Goal: Information Seeking & Learning: Learn about a topic

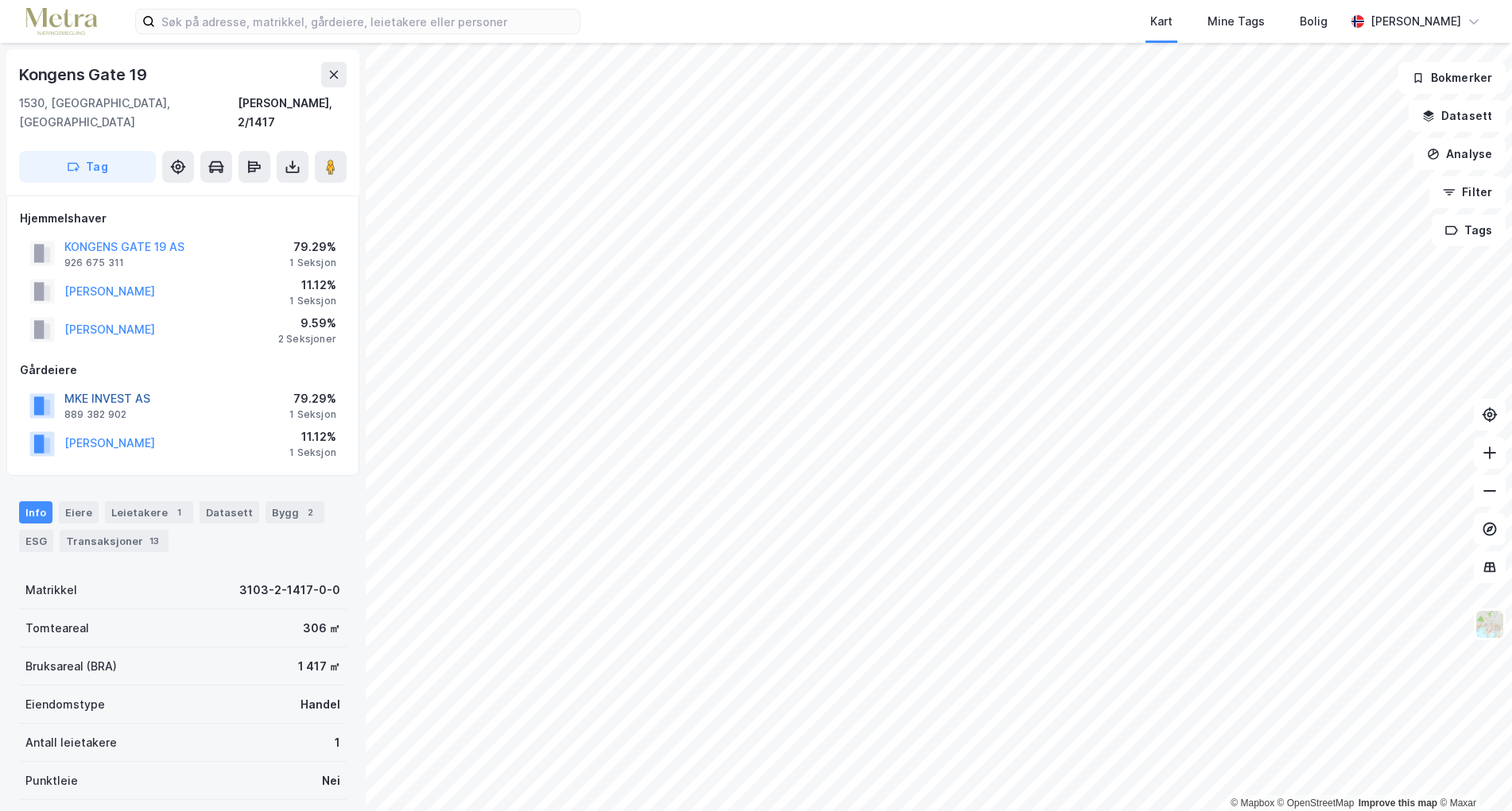
click at [0, 0] on button "MKE INVEST AS" at bounding box center [0, 0] width 0 height 0
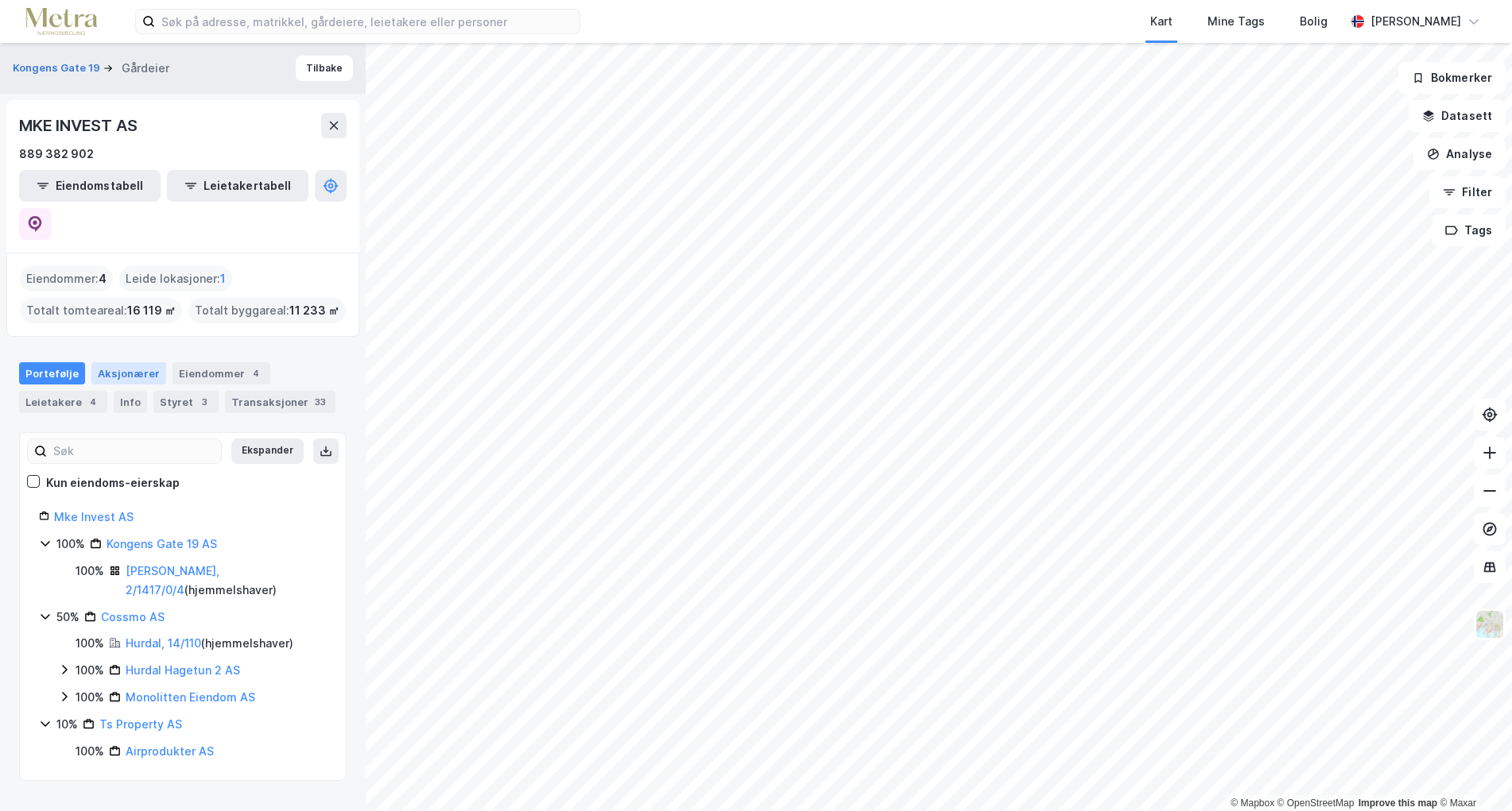
click at [122, 362] on div "Aksjonærer" at bounding box center [128, 373] width 75 height 22
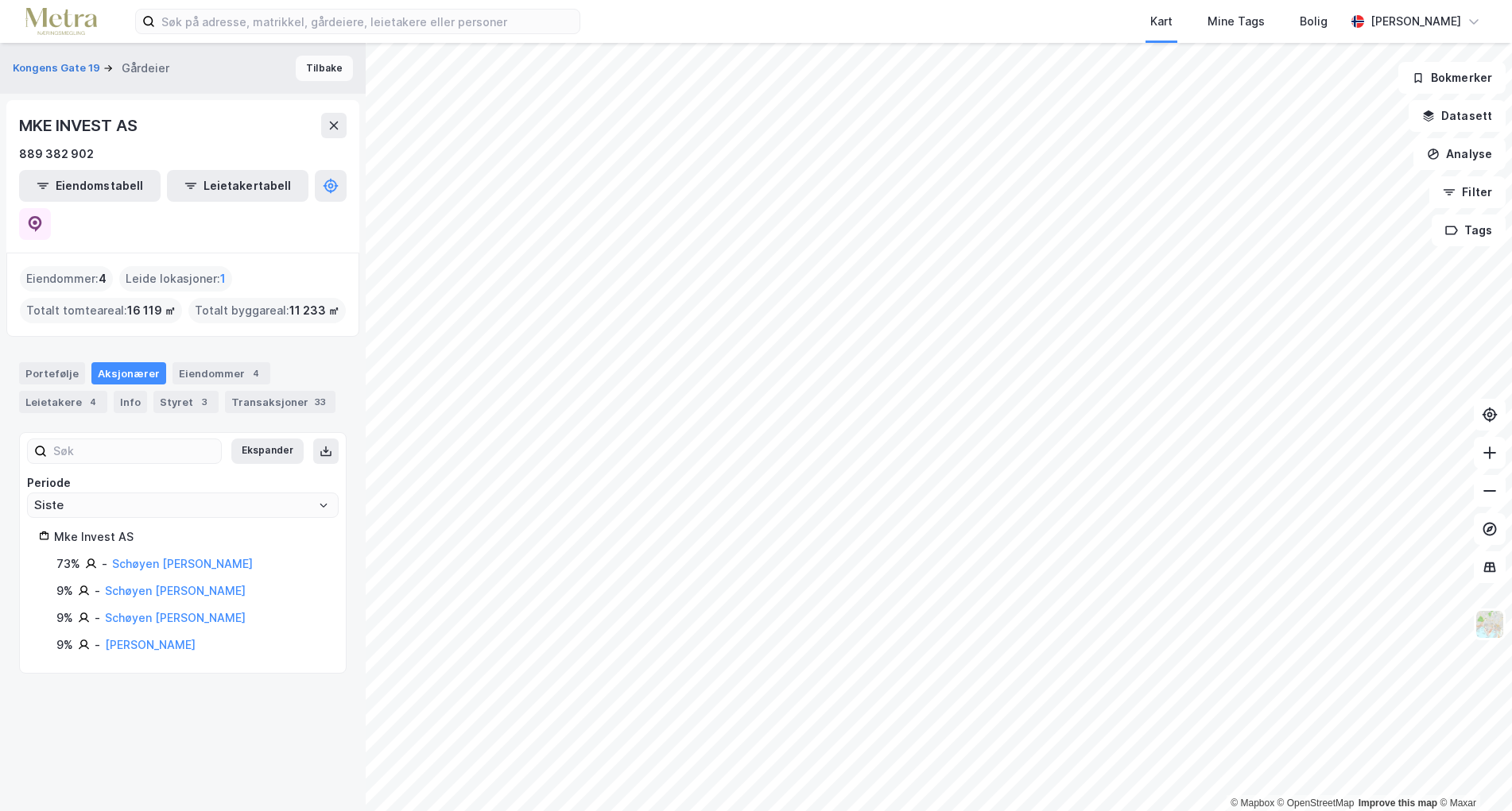
click at [318, 66] on button "Tilbake" at bounding box center [324, 69] width 57 height 26
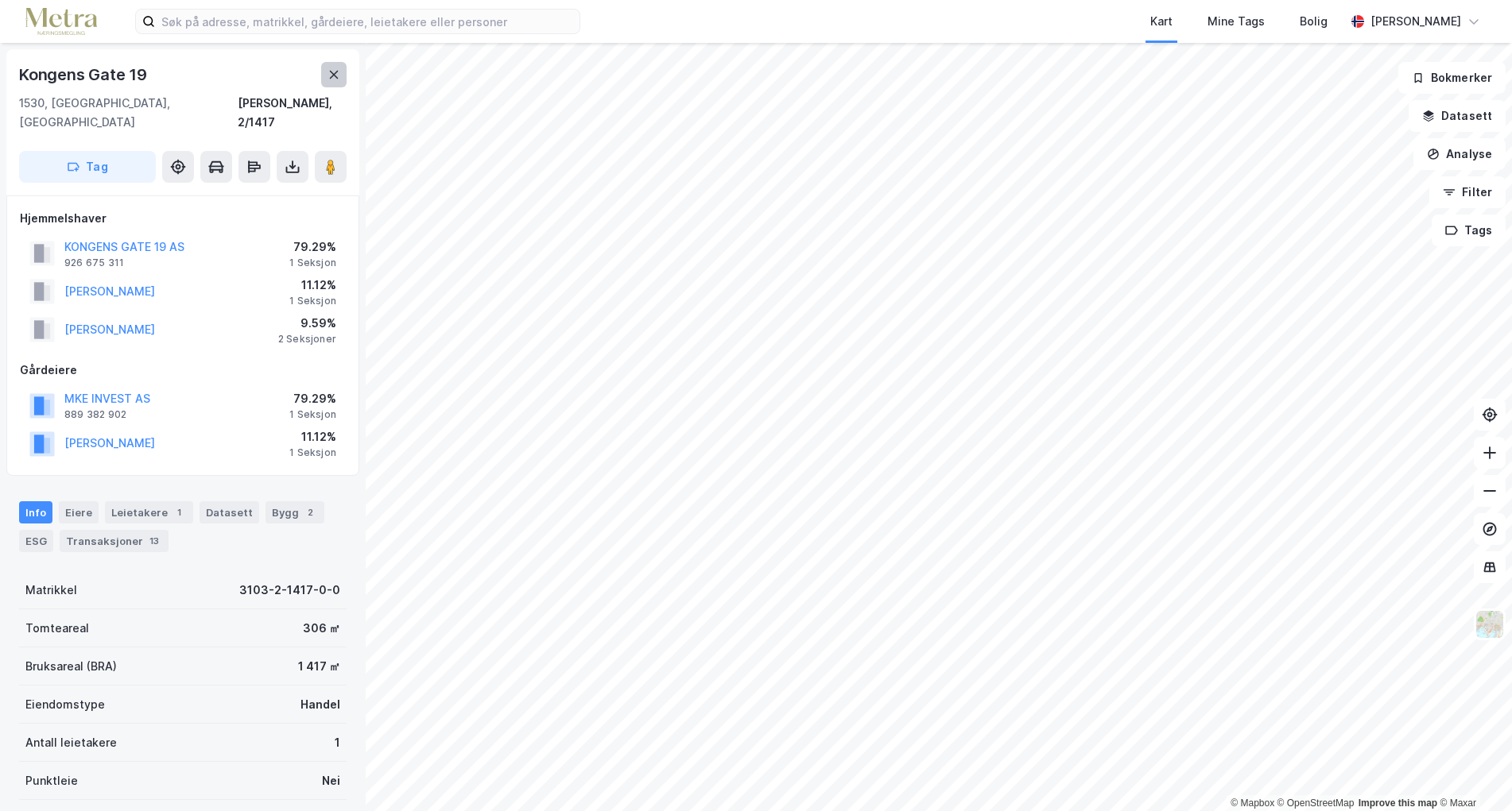
click at [328, 78] on icon at bounding box center [334, 74] width 13 height 13
